Goal: Task Accomplishment & Management: Use online tool/utility

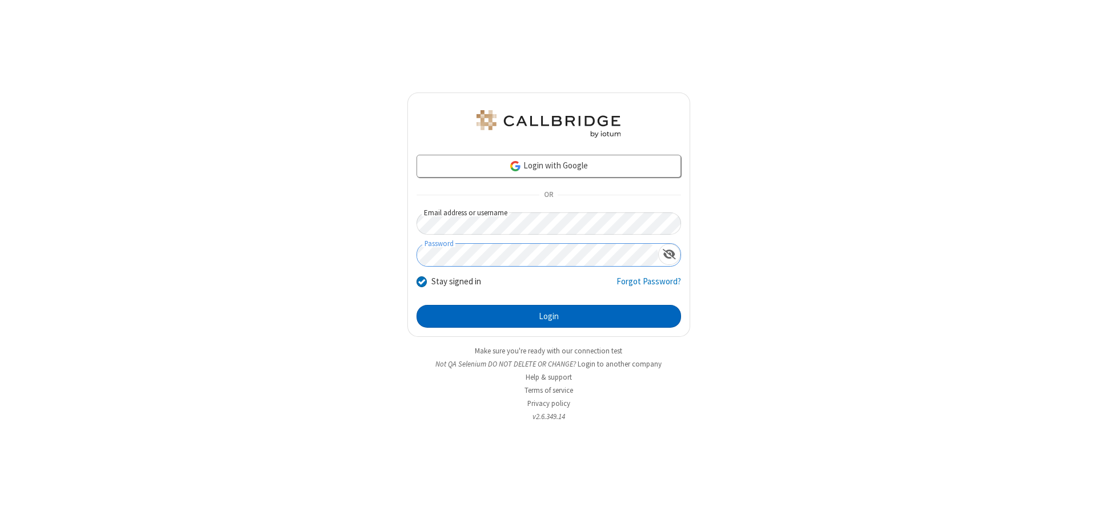
click at [549, 317] on button "Login" at bounding box center [549, 316] width 265 height 23
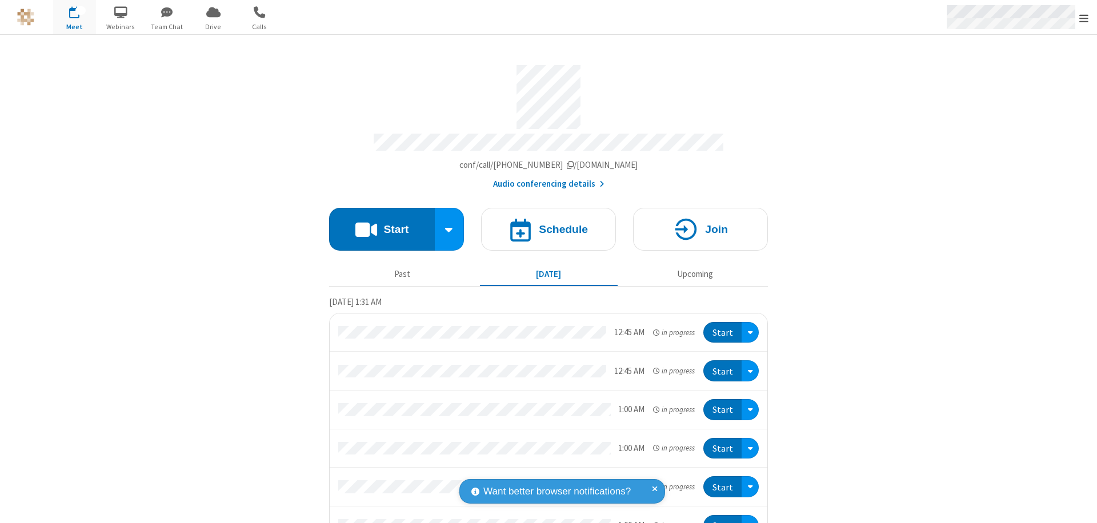
click at [1084, 18] on span "Open menu" at bounding box center [1084, 18] width 9 height 11
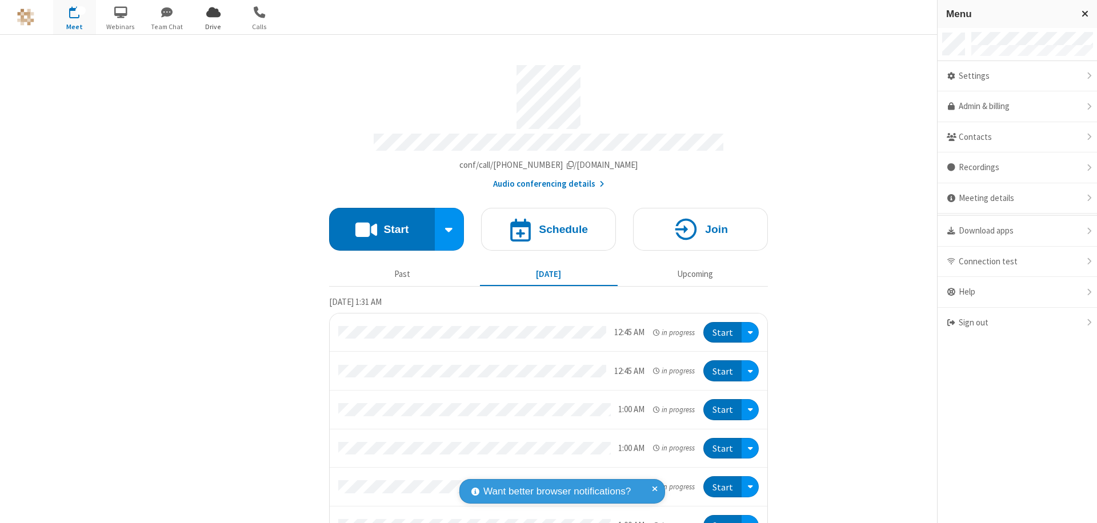
click at [213, 26] on span "Drive" at bounding box center [213, 27] width 43 height 10
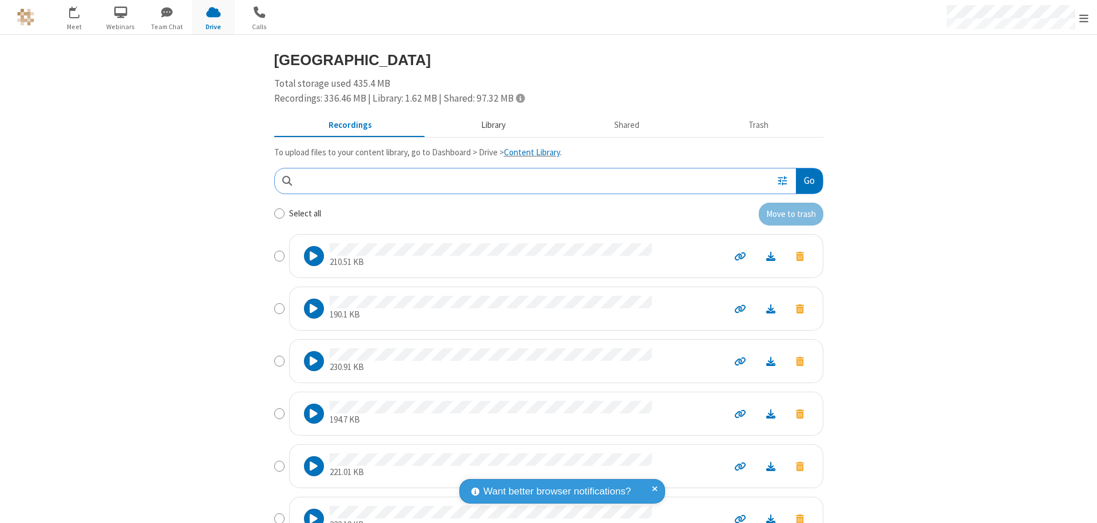
click at [487, 125] on button "Library" at bounding box center [493, 126] width 134 height 22
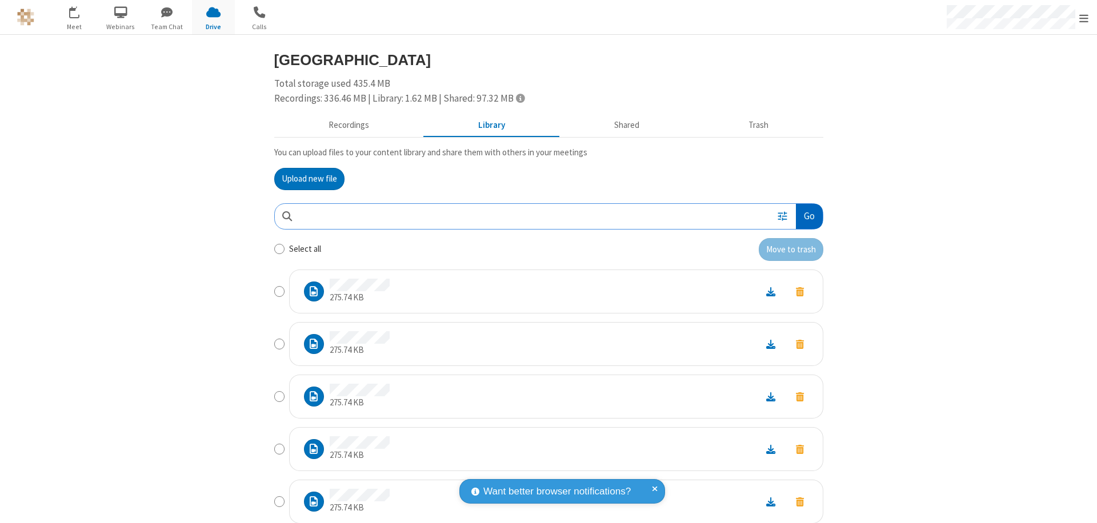
click at [805, 216] on button "Go" at bounding box center [809, 217] width 26 height 26
click at [305, 179] on button "Upload new file" at bounding box center [309, 179] width 70 height 23
